Goal: Task Accomplishment & Management: Use online tool/utility

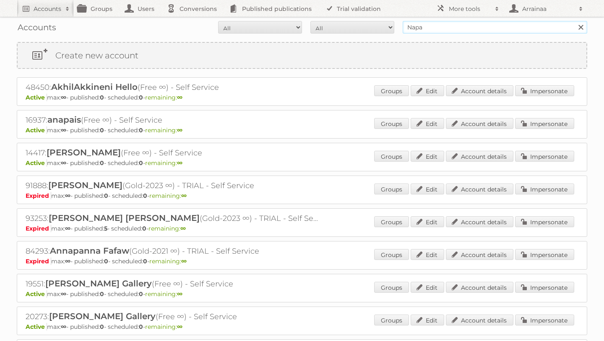
drag, startPoint x: 439, startPoint y: 31, endPoint x: 382, endPoint y: 24, distance: 57.4
click at [382, 24] on form "All Active Expired Pending All Paid Trials Self service Napa Search" at bounding box center [302, 27] width 570 height 13
type input "deacathlon suisse"
click at [574, 21] on input "Search" at bounding box center [580, 27] width 13 height 13
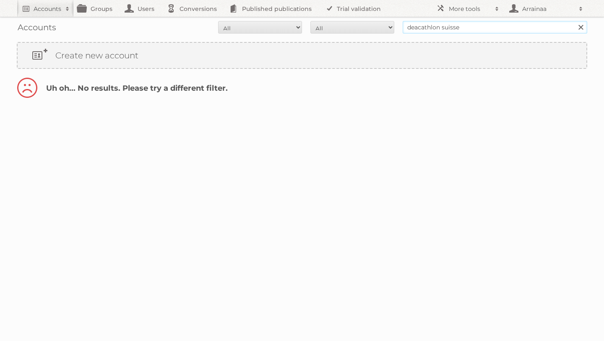
click at [419, 27] on input "deacathlon suisse" at bounding box center [495, 27] width 185 height 13
click at [500, 23] on input "decathlon suisse" at bounding box center [495, 27] width 185 height 13
click at [484, 28] on input "decathlon suisse" at bounding box center [495, 27] width 185 height 13
type input "decathlon suisse"
click at [574, 21] on input "Search" at bounding box center [580, 27] width 13 height 13
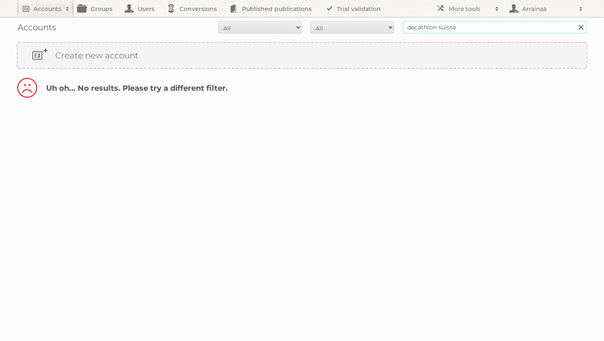
drag, startPoint x: 463, startPoint y: 30, endPoint x: 438, endPoint y: 26, distance: 25.0
click at [438, 26] on input "decathlon suisse" at bounding box center [495, 27] width 185 height 13
type input "decathlon"
click at [574, 21] on input "Search" at bounding box center [580, 27] width 13 height 13
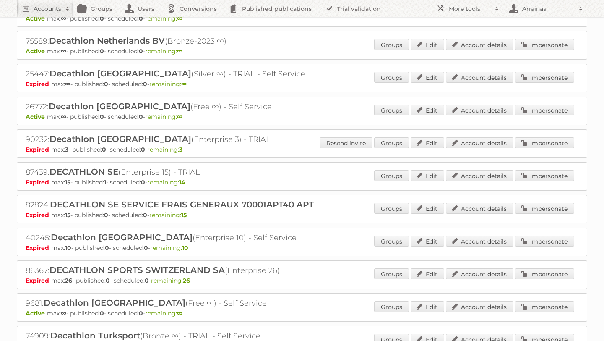
scroll to position [1067, 0]
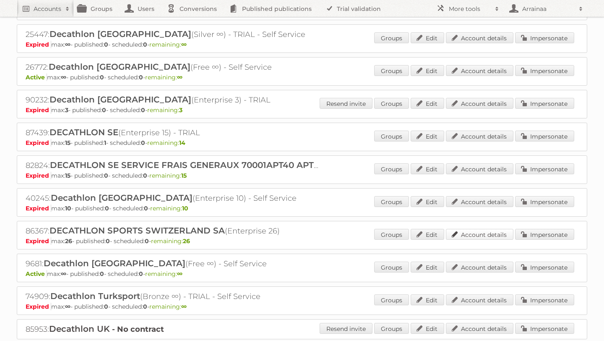
click at [462, 229] on link "Account details" at bounding box center [480, 234] width 68 height 11
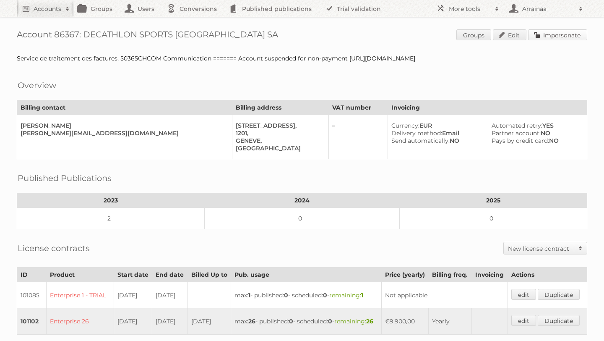
click at [557, 36] on link "Impersonate" at bounding box center [557, 34] width 59 height 11
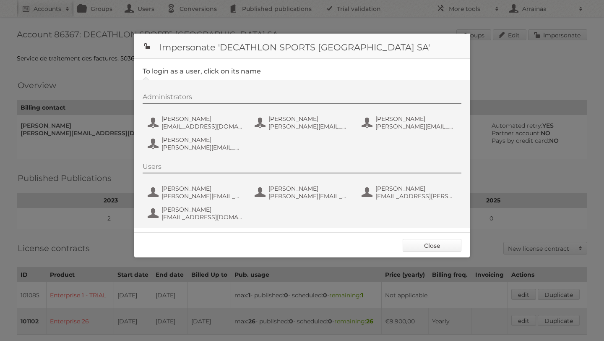
click at [420, 242] on link "Close" at bounding box center [432, 245] width 59 height 13
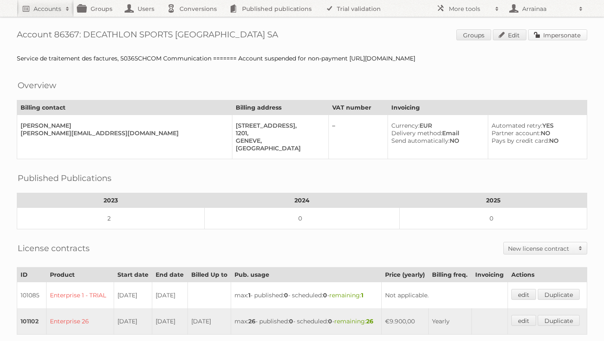
click at [545, 36] on link "Impersonate" at bounding box center [557, 34] width 59 height 11
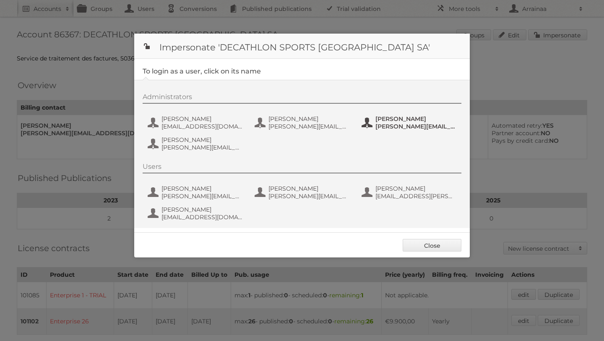
drag, startPoint x: 372, startPoint y: 117, endPoint x: 420, endPoint y: 117, distance: 47.8
click at [420, 117] on button "[PERSON_NAME] [PERSON_NAME][EMAIL_ADDRESS][PERSON_NAME][DOMAIN_NAME]" at bounding box center [410, 122] width 99 height 17
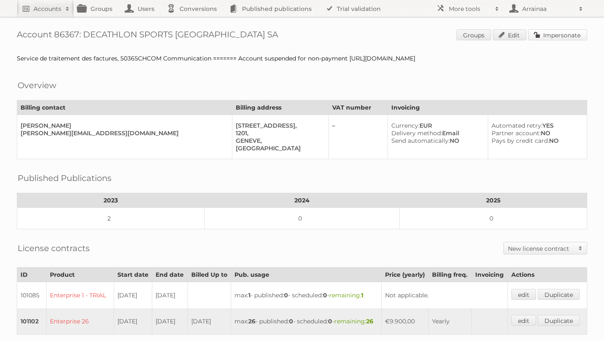
click at [539, 37] on link "Impersonate" at bounding box center [557, 34] width 59 height 11
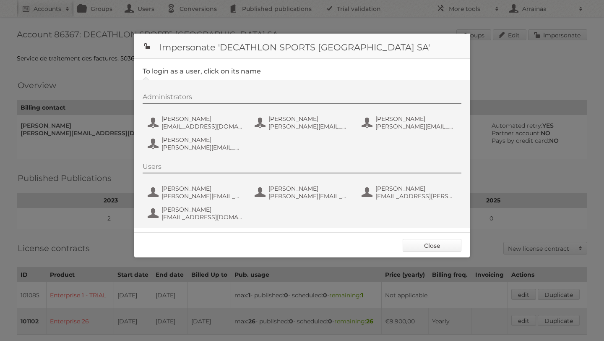
click at [432, 243] on link "Close" at bounding box center [432, 245] width 59 height 13
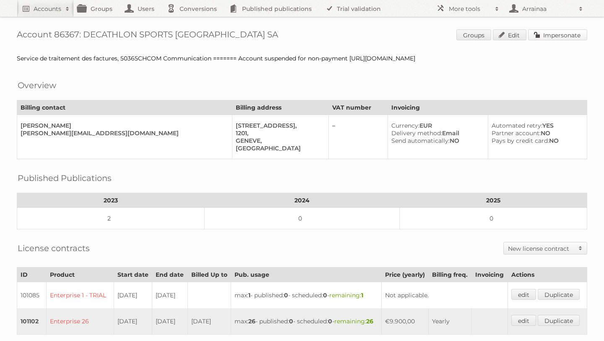
click at [546, 35] on link "Impersonate" at bounding box center [557, 34] width 59 height 11
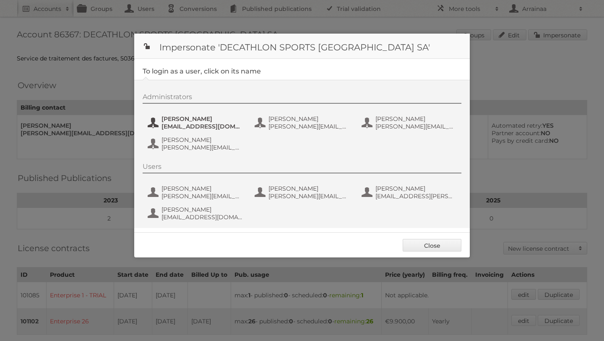
click at [190, 123] on span "[EMAIL_ADDRESS][DOMAIN_NAME]" at bounding box center [201, 126] width 81 height 8
